Goal: Task Accomplishment & Management: Use online tool/utility

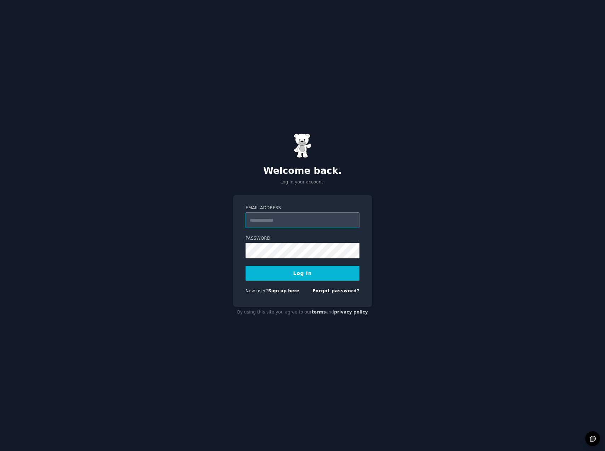
click at [303, 219] on input "Email Address" at bounding box center [302, 221] width 114 height 16
type input "**********"
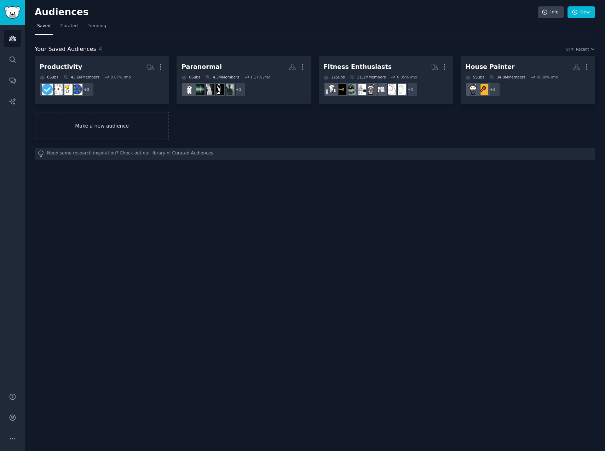
click at [113, 126] on link "Make a new audience" at bounding box center [102, 126] width 134 height 29
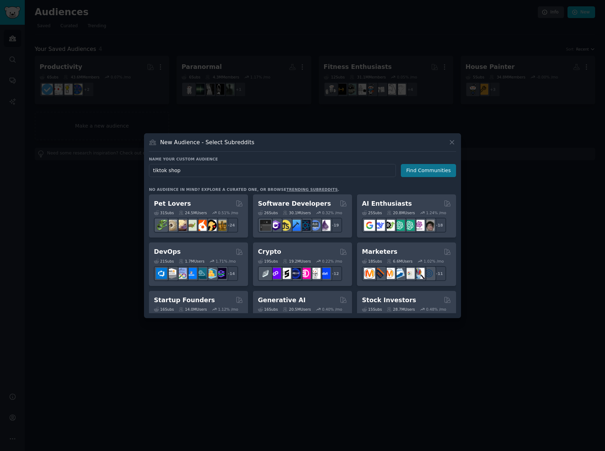
type input "tiktok shop"
click at [412, 171] on button "Find Communities" at bounding box center [428, 170] width 55 height 13
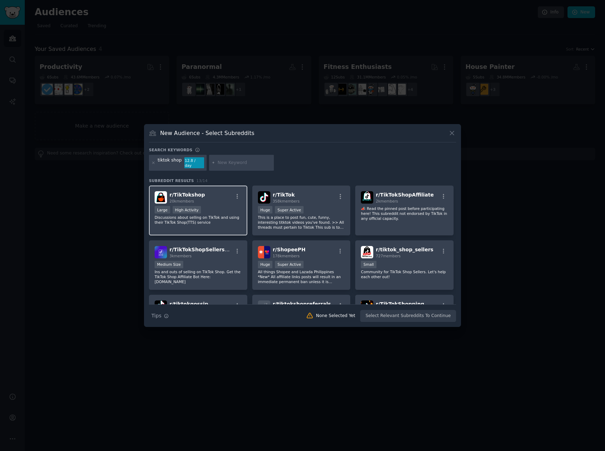
click at [213, 209] on div "Large High Activity" at bounding box center [198, 210] width 87 height 9
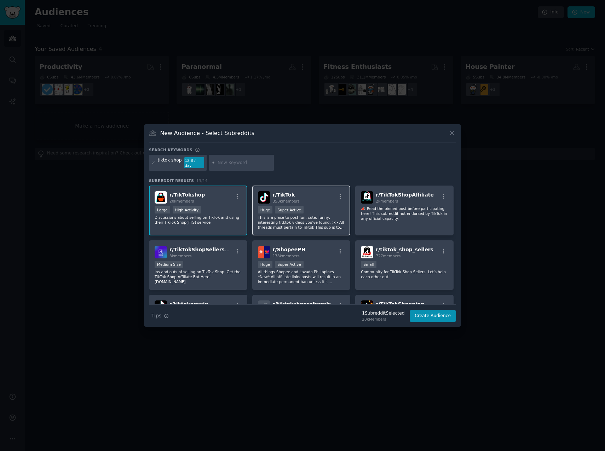
click at [314, 197] on div "r/ TikTok 358k members" at bounding box center [301, 197] width 87 height 12
click at [398, 210] on p "📣 Read the pinned post before participating here! This subreddit not endorsed b…" at bounding box center [404, 213] width 87 height 15
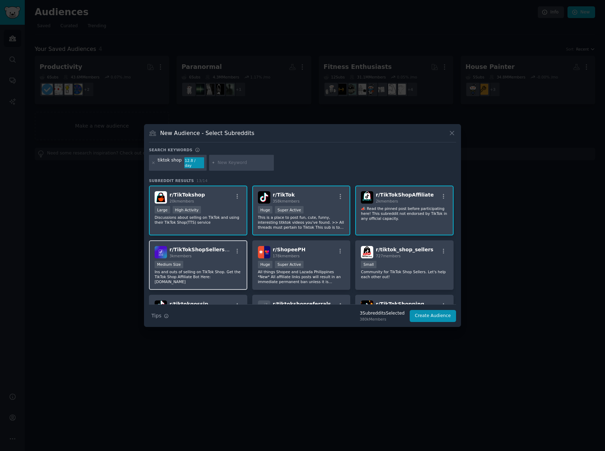
click at [201, 256] on div "r/ TikTokShopSellersClub 3k members Medium Size Ins and outs of selling on TikT…" at bounding box center [198, 266] width 98 height 50
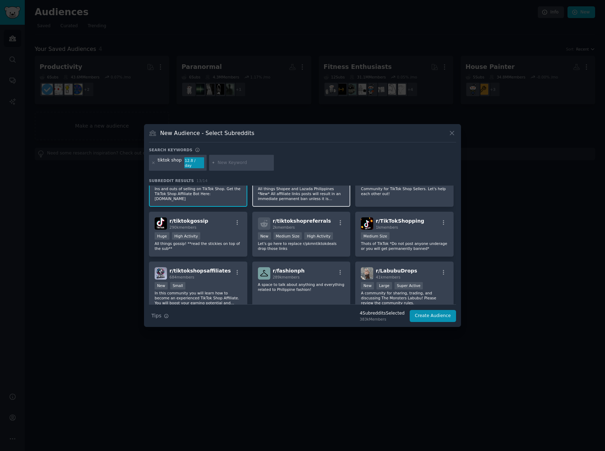
scroll to position [94, 0]
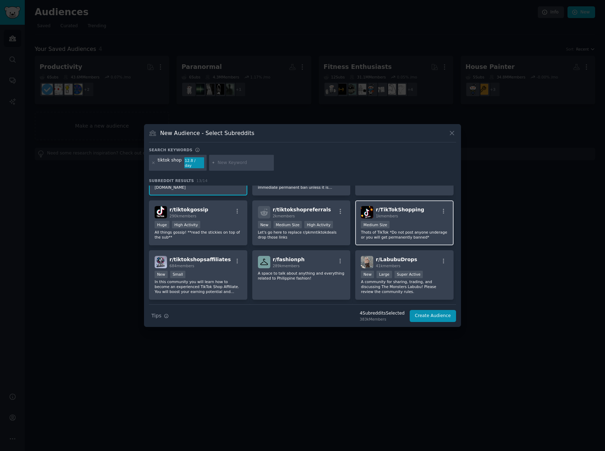
click at [406, 217] on div "r/ TikTokShopping 1k members Medium Size Thots of TikTok *Do not post anyone un…" at bounding box center [404, 223] width 98 height 45
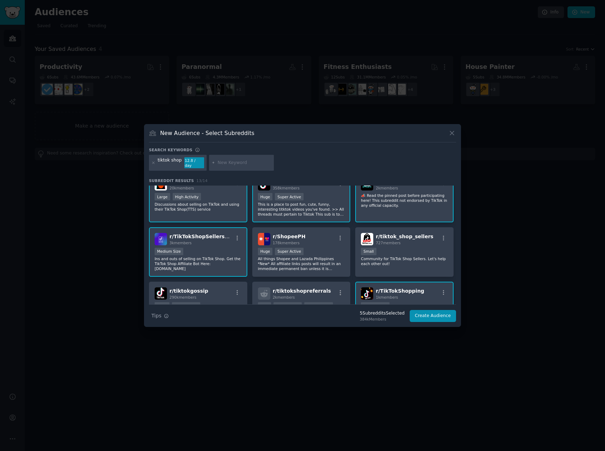
scroll to position [0, 0]
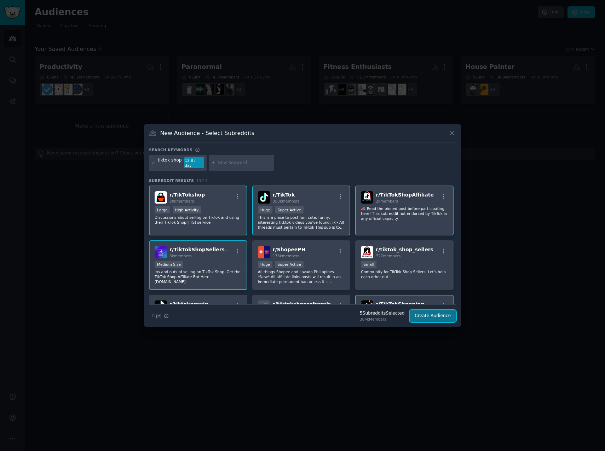
click at [426, 314] on button "Create Audience" at bounding box center [433, 316] width 47 height 12
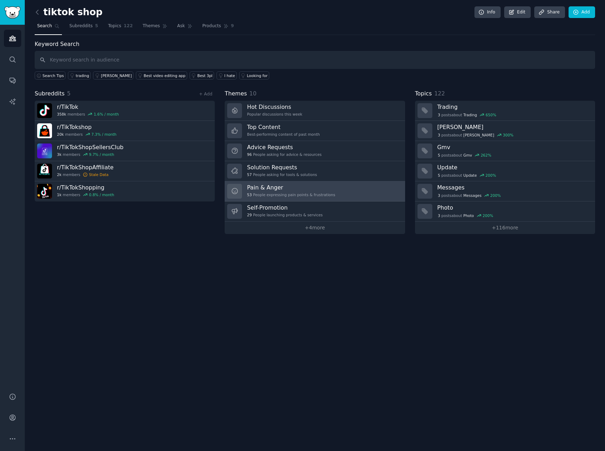
click at [277, 184] on h3 "Pain & Anger" at bounding box center [291, 187] width 88 height 7
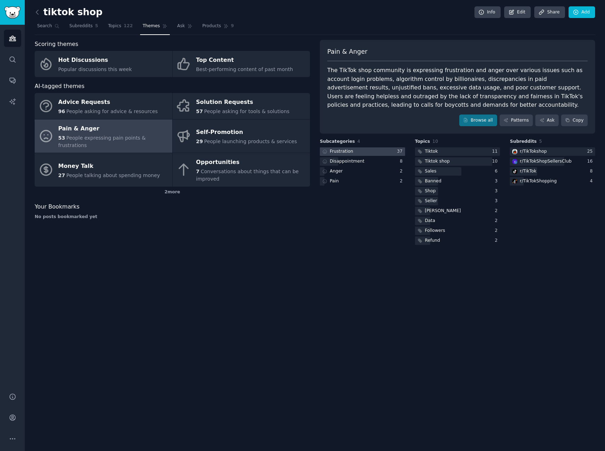
click at [365, 151] on div at bounding box center [362, 152] width 85 height 9
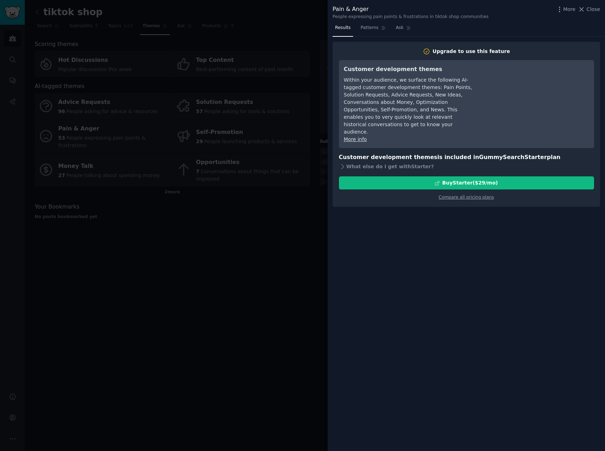
click at [308, 219] on div at bounding box center [302, 225] width 605 height 451
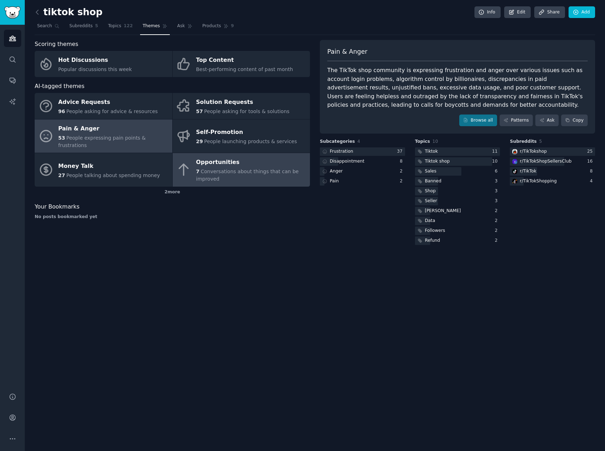
click at [216, 169] on span "Conversations about things that can be improved" at bounding box center [247, 175] width 103 height 13
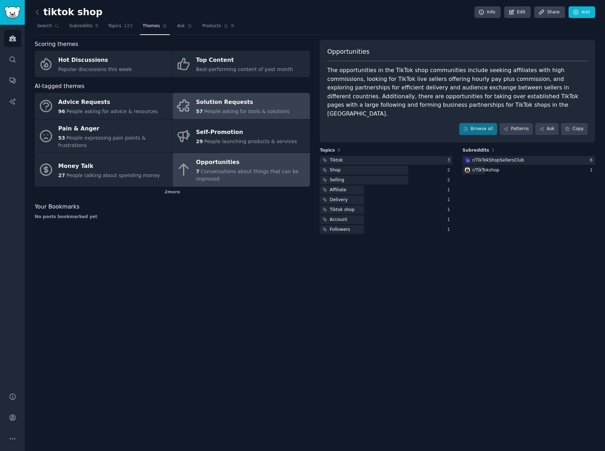
click at [221, 104] on div "Solution Requests" at bounding box center [242, 102] width 93 height 11
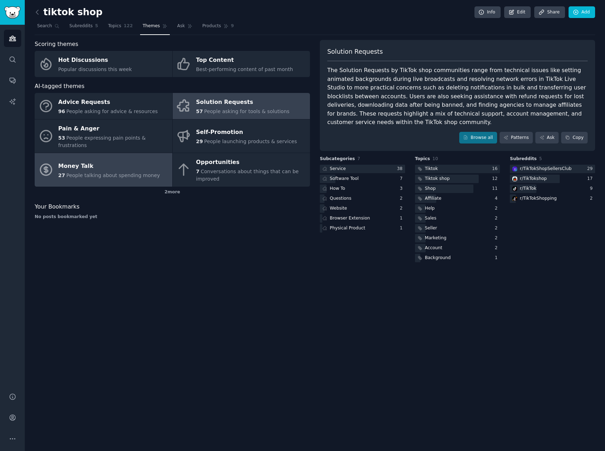
click at [99, 163] on div "Money Talk" at bounding box center [109, 166] width 102 height 11
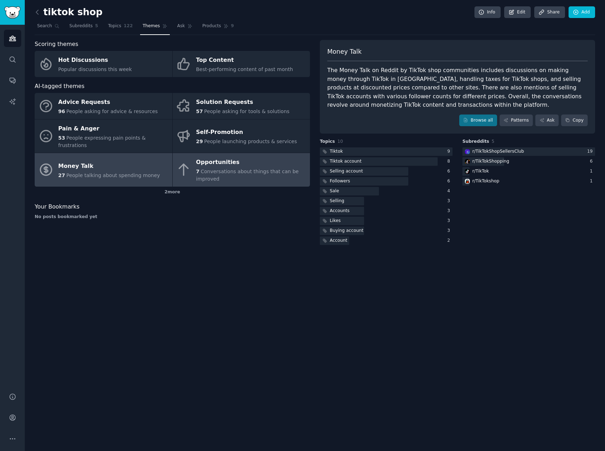
click at [229, 157] on div "Opportunities" at bounding box center [251, 162] width 110 height 11
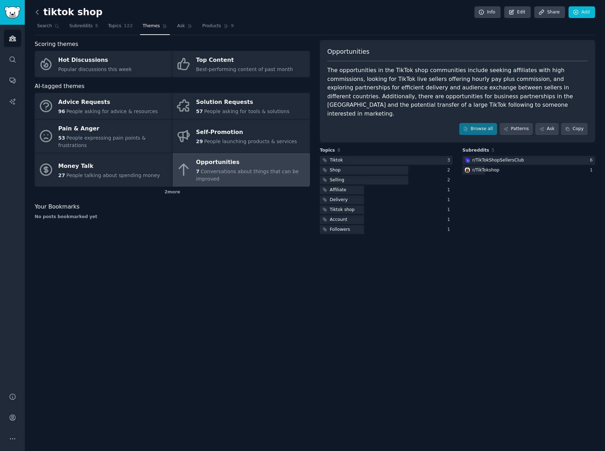
click at [36, 12] on icon at bounding box center [37, 12] width 2 height 4
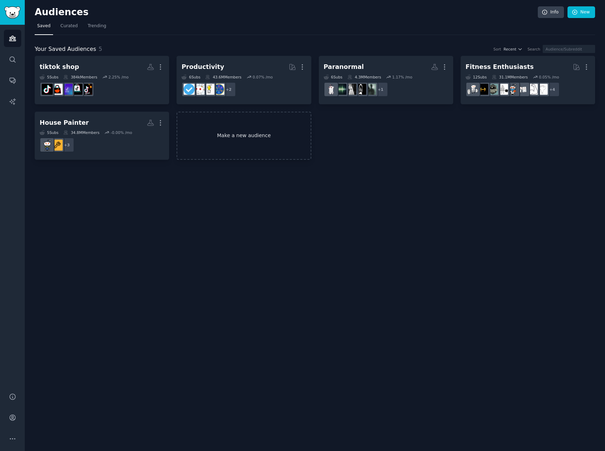
click at [246, 139] on link "Make a new audience" at bounding box center [244, 136] width 134 height 48
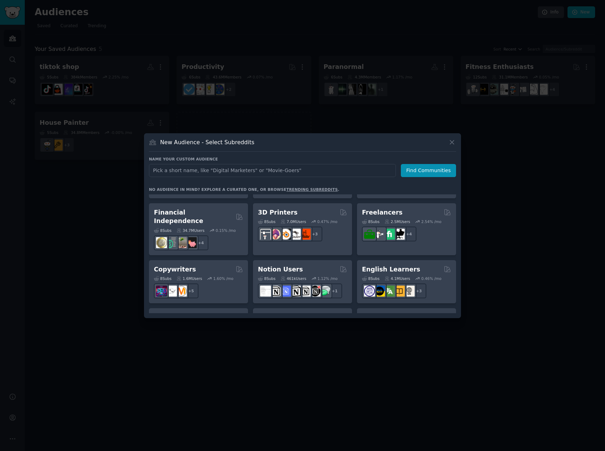
scroll to position [472, 0]
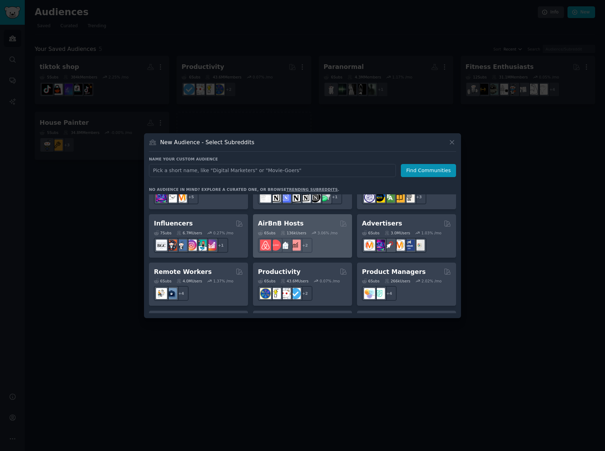
click at [294, 219] on h2 "AirBnB Hosts" at bounding box center [281, 223] width 46 height 9
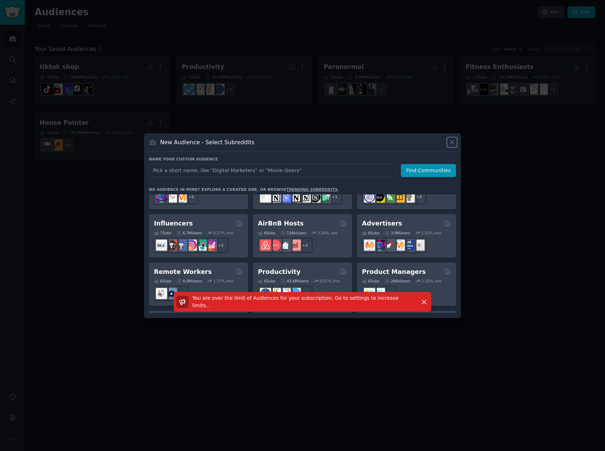
click at [449, 143] on icon at bounding box center [451, 142] width 7 height 7
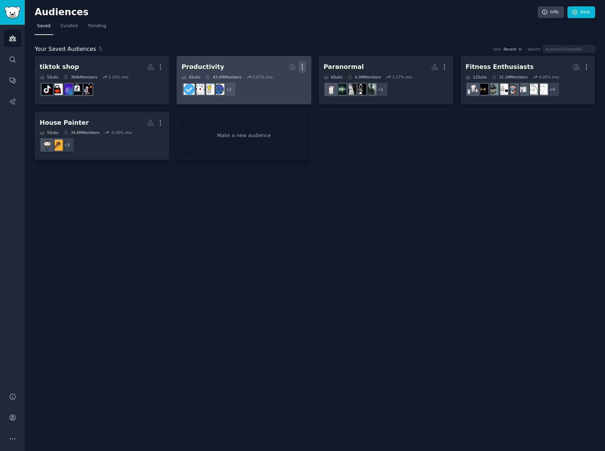
click at [303, 65] on icon "button" at bounding box center [302, 66] width 7 height 7
click at [285, 82] on p "Delete" at bounding box center [283, 81] width 16 height 7
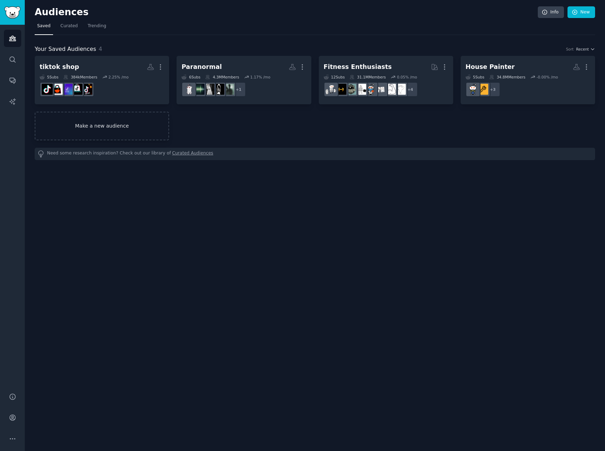
click at [131, 127] on link "Make a new audience" at bounding box center [102, 126] width 134 height 29
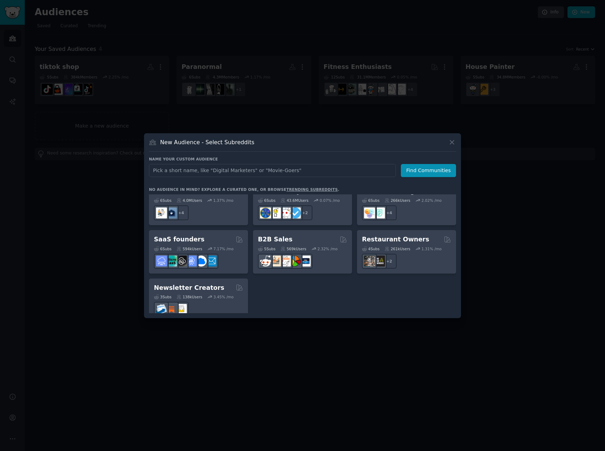
scroll to position [458, 0]
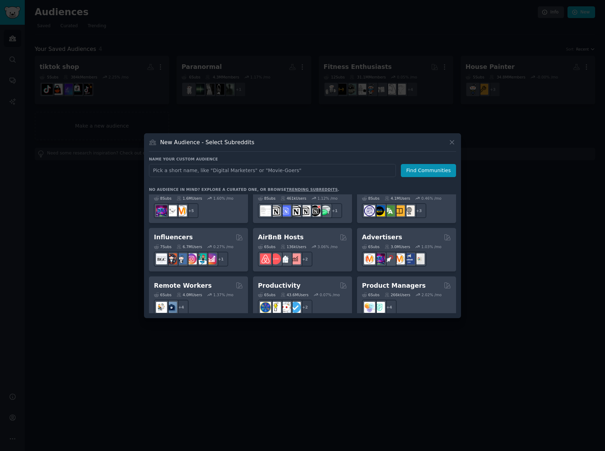
click at [303, 233] on div "AirBnB Hosts" at bounding box center [302, 237] width 89 height 9
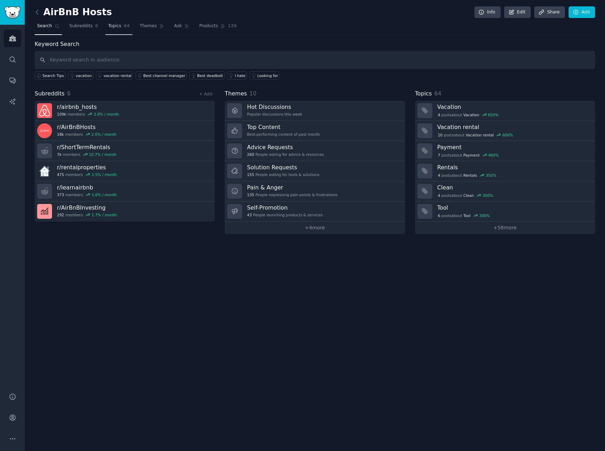
click at [115, 29] on span "Topics" at bounding box center [114, 26] width 13 height 6
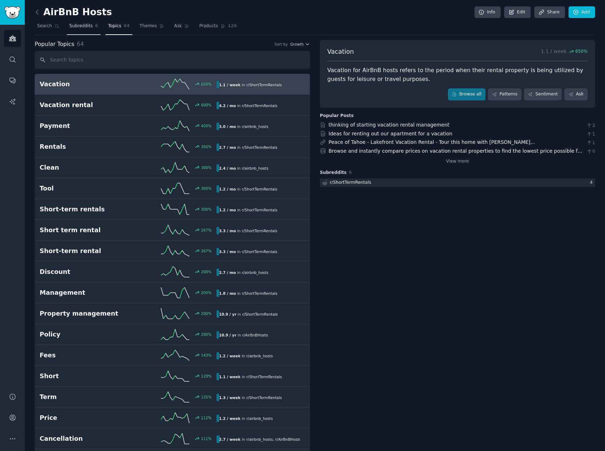
click at [74, 27] on span "Subreddits" at bounding box center [80, 26] width 23 height 6
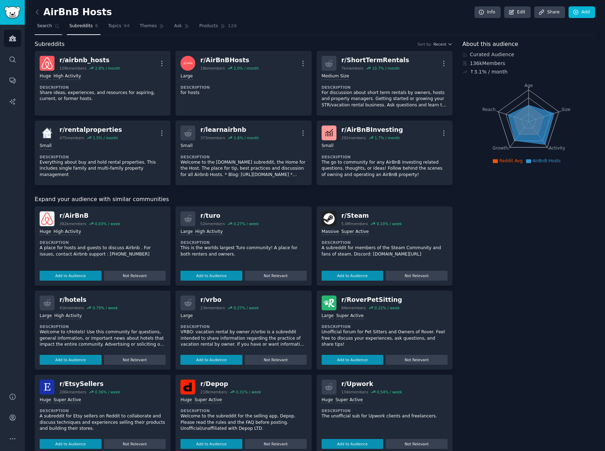
click at [48, 25] on span "Search" at bounding box center [44, 26] width 15 height 6
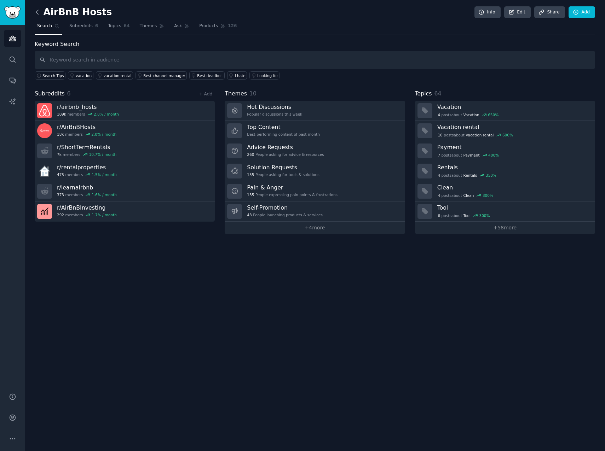
click at [38, 14] on icon at bounding box center [37, 12] width 2 height 4
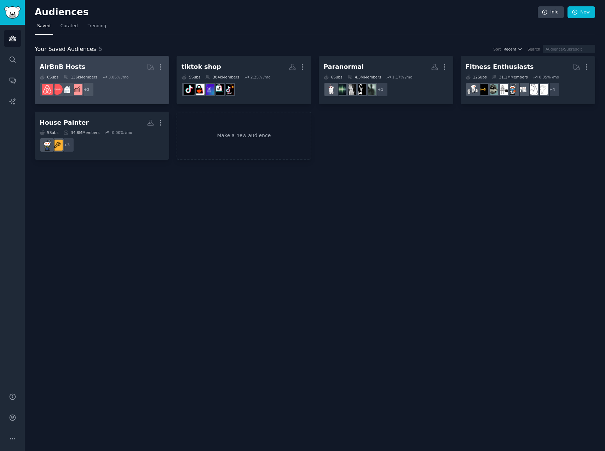
click at [110, 76] on div "3.06 % /mo" at bounding box center [118, 77] width 20 height 5
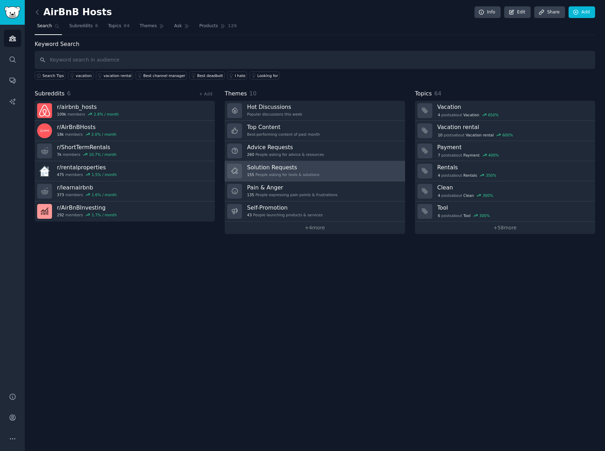
click at [318, 173] on link "Solution Requests 155 People asking for tools & solutions" at bounding box center [315, 171] width 180 height 20
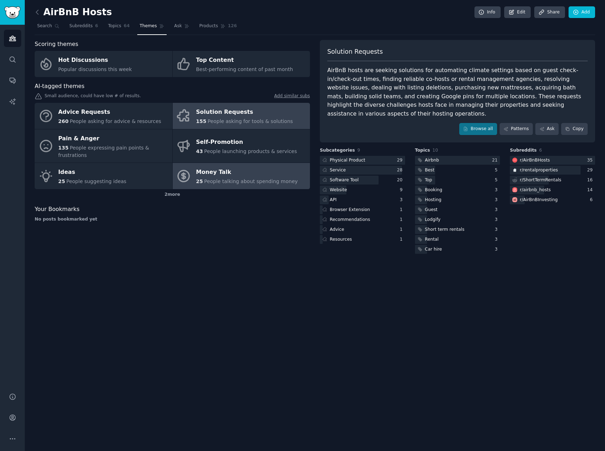
click at [216, 167] on div "Money Talk" at bounding box center [247, 172] width 102 height 11
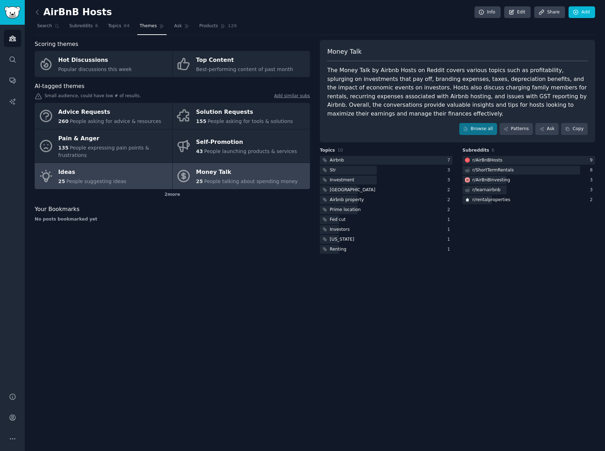
click at [74, 179] on span "People suggesting ideas" at bounding box center [96, 182] width 60 height 6
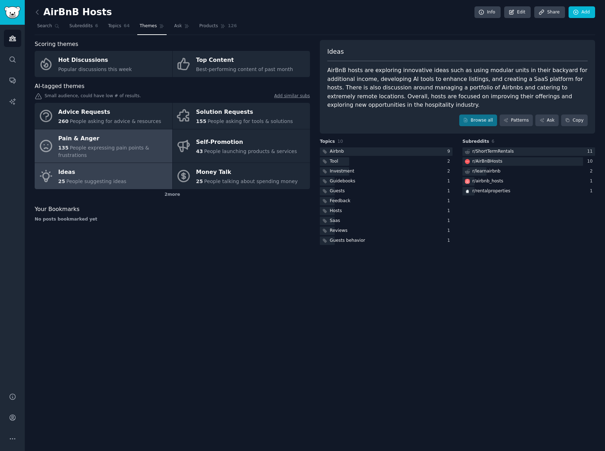
click at [120, 147] on span "People expressing pain points & frustrations" at bounding box center [103, 151] width 91 height 13
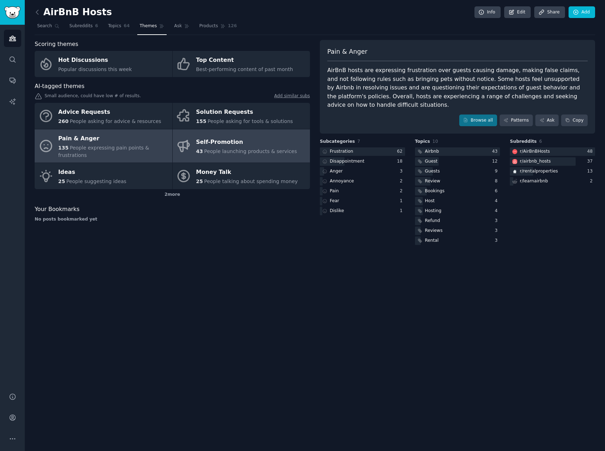
click at [245, 140] on div "Self-Promotion" at bounding box center [246, 142] width 101 height 11
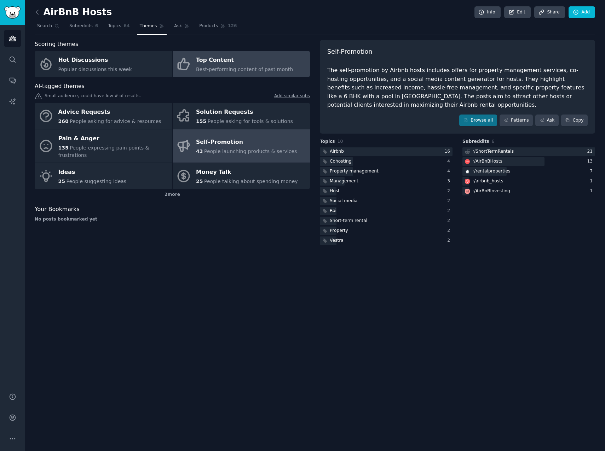
click at [245, 70] on span "Best-performing content of past month" at bounding box center [244, 69] width 97 height 6
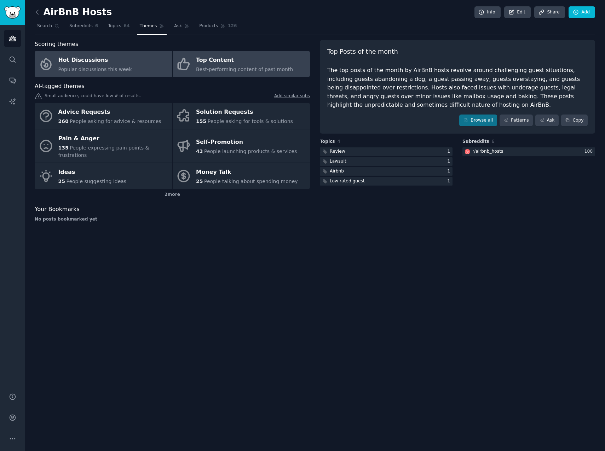
click at [128, 60] on link "Hot Discussions Popular discussions this week" at bounding box center [104, 64] width 138 height 26
